Goal: Obtain resource: Obtain resource

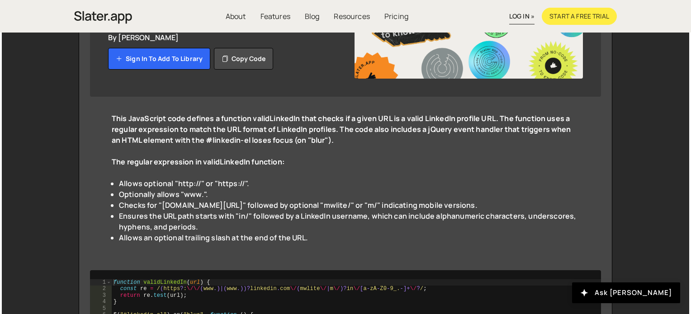
scroll to position [189, 0]
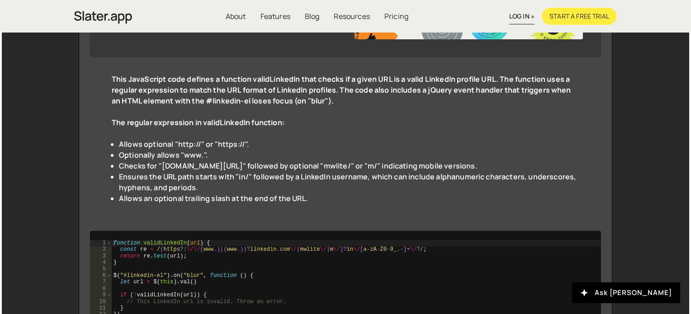
click at [110, 77] on div "This JavaScript code defines a function validLinkedIn that checks if a given UR…" at bounding box center [345, 144] width 511 height 163
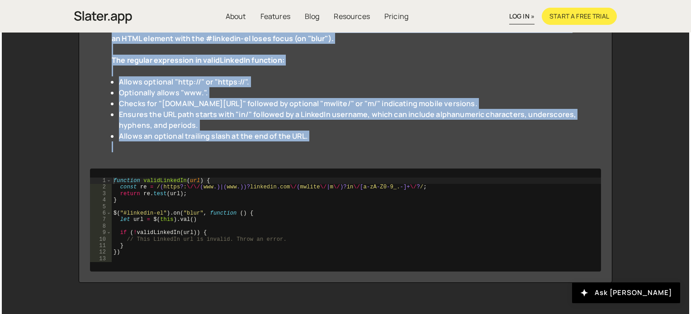
scroll to position [253, 0]
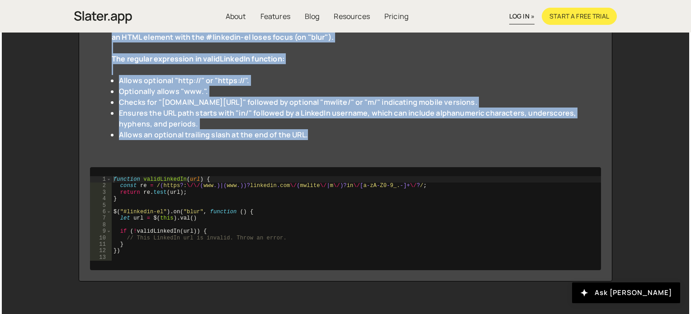
drag, startPoint x: 110, startPoint y: 77, endPoint x: 307, endPoint y: 133, distance: 204.6
click at [307, 133] on div "This JavaScript code defines a function validLinkedIn that checks if a given UR…" at bounding box center [345, 80] width 511 height 163
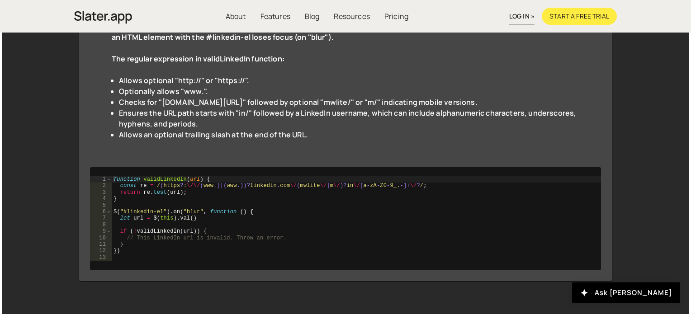
click at [414, 151] on div "This JavaScript code defines a function validLinkedIn that checks if a given UR…" at bounding box center [345, 80] width 511 height 163
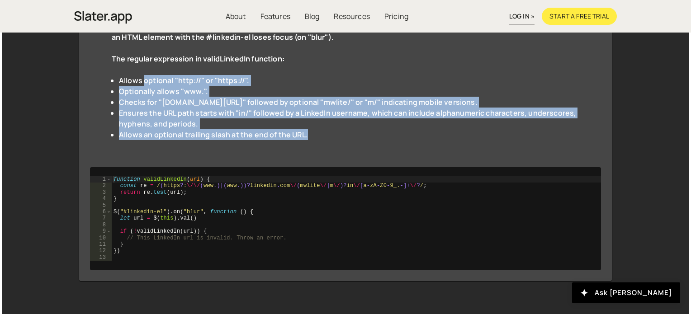
drag, startPoint x: 310, startPoint y: 135, endPoint x: 143, endPoint y: 83, distance: 174.4
click at [143, 83] on ul "Allows optional "http://" or "https://". Optionally allows "www.". Checks for "…" at bounding box center [345, 107] width 467 height 65
click at [286, 136] on li "Allows an optional trailing slash at the end of the URL." at bounding box center [349, 134] width 460 height 11
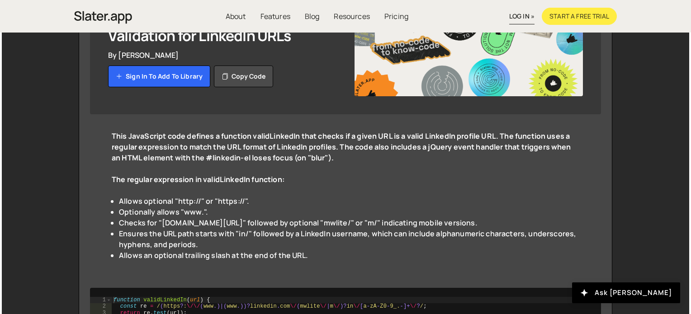
scroll to position [122, 0]
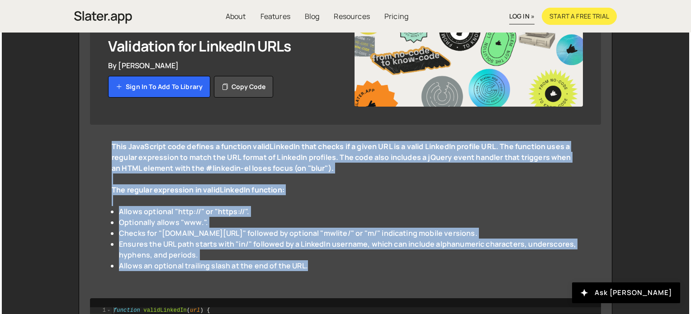
drag, startPoint x: 107, startPoint y: 146, endPoint x: 308, endPoint y: 265, distance: 233.4
click at [308, 265] on div "This JavaScript code defines a function validLinkedIn that checks if a given UR…" at bounding box center [345, 211] width 511 height 163
copy div "This JavaScript code defines a function validLinkedIn that checks if a given UR…"
click at [218, 86] on button "Copy code" at bounding box center [243, 87] width 59 height 22
click at [309, 200] on div "The regular expression in validLinkedIn function:" at bounding box center [345, 195] width 467 height 22
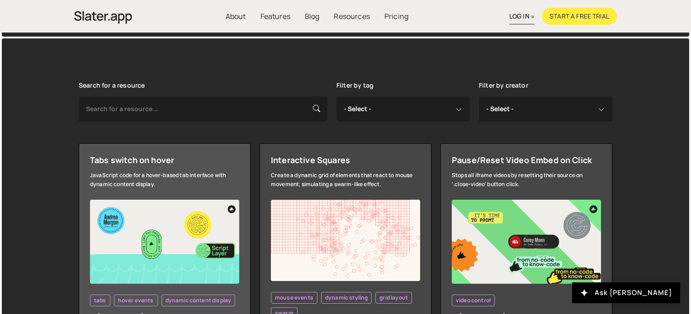
scroll to position [177, 0]
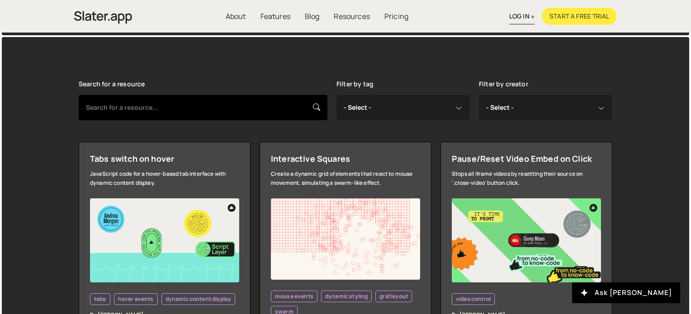
click at [183, 103] on input "text" at bounding box center [203, 107] width 249 height 25
type input "website link"
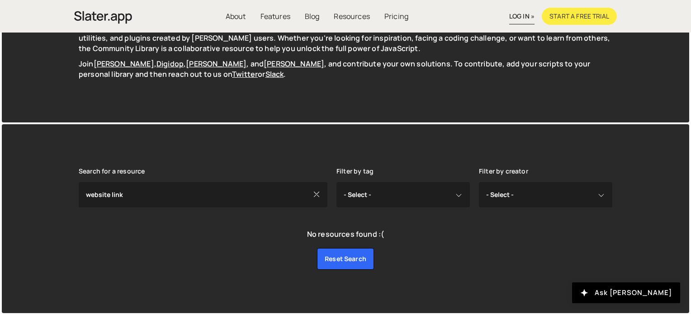
scroll to position [90, 0]
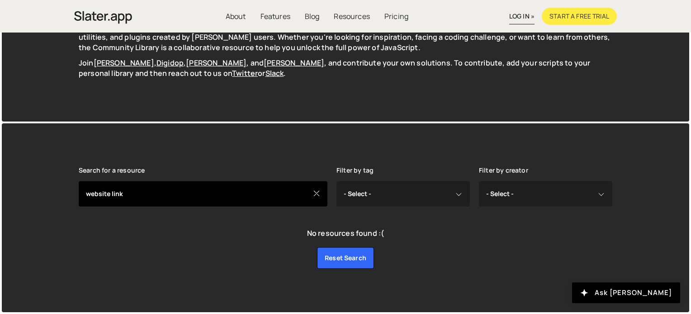
click at [255, 189] on input "website link" at bounding box center [203, 193] width 249 height 25
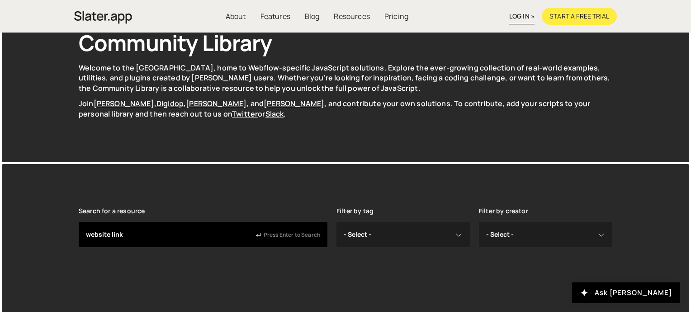
scroll to position [50, 0]
type input "website"
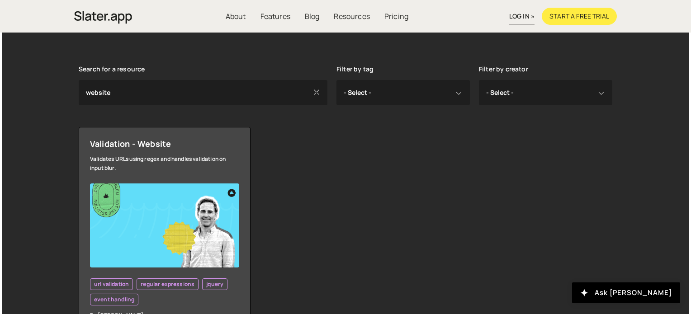
scroll to position [254, 0]
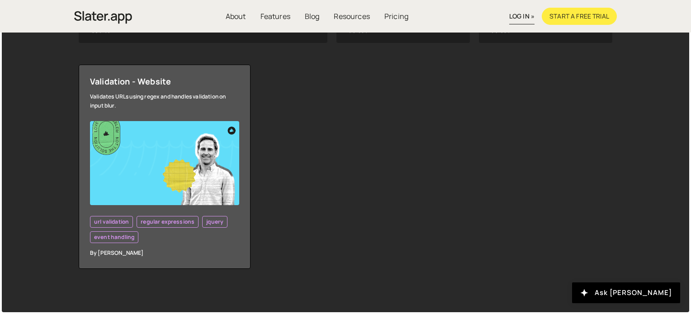
click at [155, 157] on img at bounding box center [164, 163] width 149 height 84
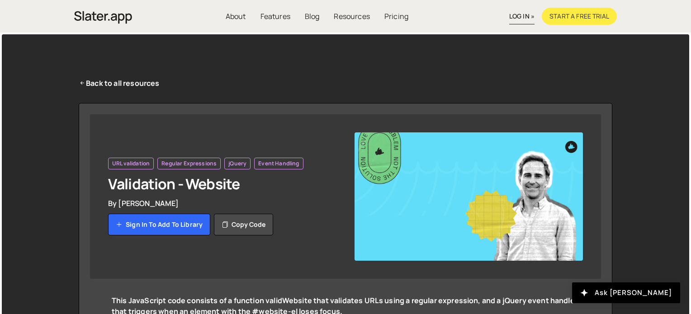
click at [289, 209] on div "URL validation Regular Expressions jQuery Event Handling Validation - Website B…" at bounding box center [222, 196] width 228 height 128
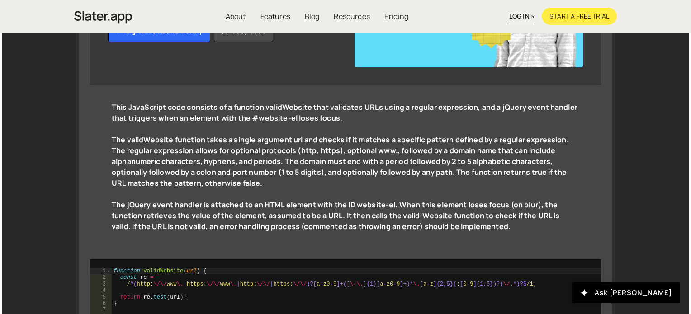
scroll to position [202, 0]
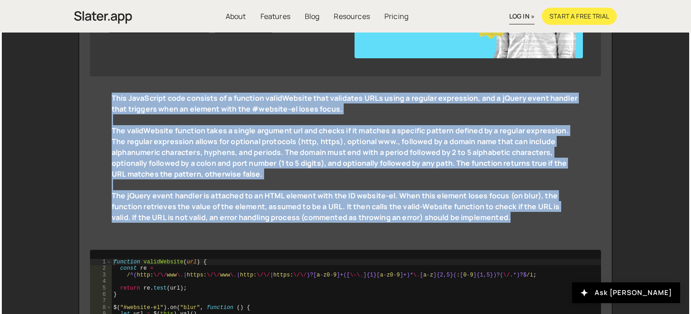
drag, startPoint x: 107, startPoint y: 93, endPoint x: 501, endPoint y: 220, distance: 414.5
click at [501, 220] on div "This JavaScript code consists of a function validWebsite that validates URLs us…" at bounding box center [345, 163] width 511 height 163
copy div "This JavaScript code consists of a function validWebsite that validates URLs us…"
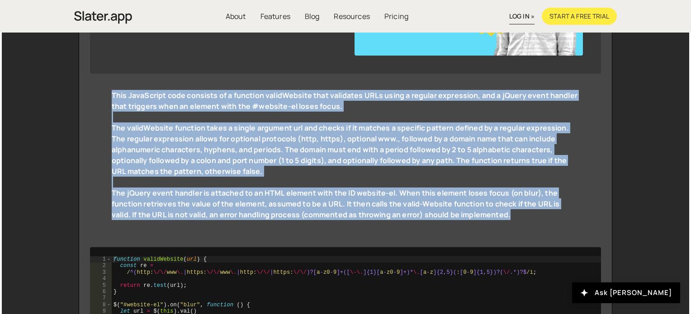
scroll to position [247, 0]
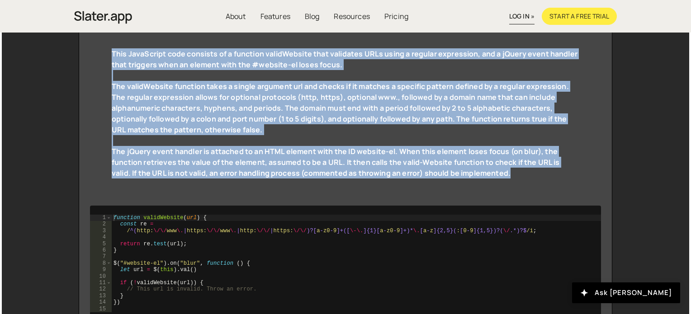
copy div "This JavaScript code consists of a function validWebsite that validates URLs us…"
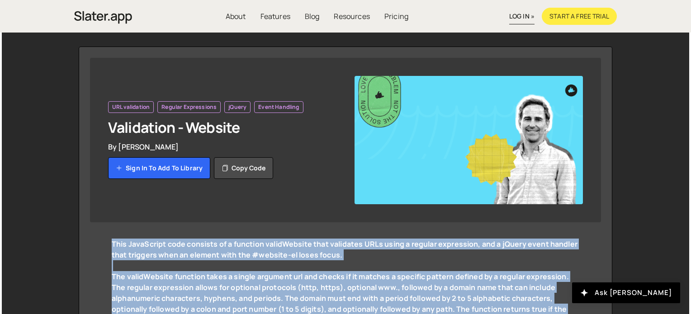
scroll to position [44, 0]
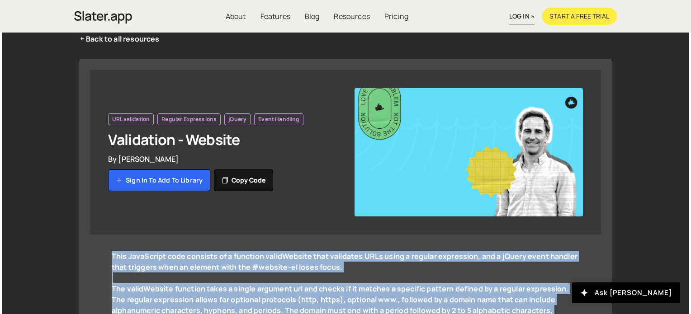
click at [241, 178] on button "Copy code" at bounding box center [243, 180] width 59 height 22
